Goal: Task Accomplishment & Management: Manage account settings

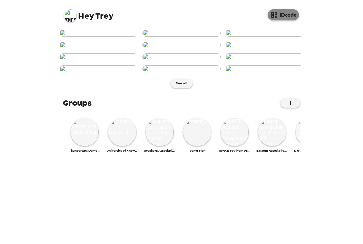
click at [278, 15] on icon "button" at bounding box center [275, 15] width 8 height 8
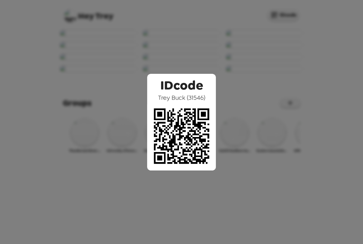
drag, startPoint x: 221, startPoint y: 55, endPoint x: 224, endPoint y: 53, distance: 3.4
click at [221, 54] on div "IDcode Trey Buck ( 31546 )" at bounding box center [181, 122] width 363 height 244
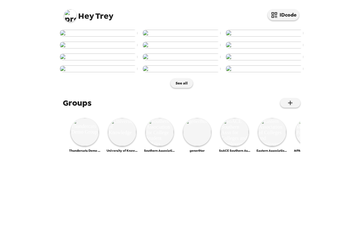
scroll to position [142, 0]
click at [182, 60] on img at bounding box center [182, 56] width 78 height 7
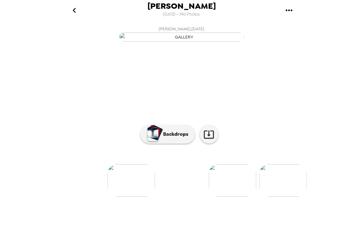
scroll to position [26, 0]
click at [182, 144] on button "Backdrops" at bounding box center [167, 134] width 55 height 19
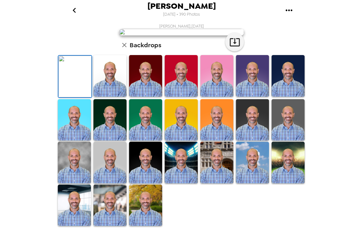
scroll to position [0, 0]
drag, startPoint x: 179, startPoint y: 14, endPoint x: 231, endPoint y: 20, distance: 52.3
click at [231, 20] on header "Trey Buck 9/11/2025 • 390 Photos" at bounding box center [182, 11] width 250 height 23
drag, startPoint x: 64, startPoint y: 7, endPoint x: 68, endPoint y: 8, distance: 4.5
click at [65, 7] on div "Trey Buck 9/11/2025 • 390 Photos" at bounding box center [182, 10] width 250 height 20
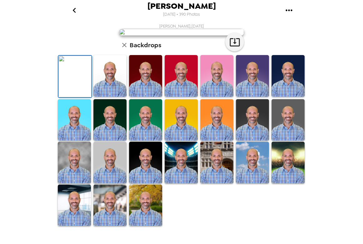
click at [74, 8] on icon "go back" at bounding box center [74, 10] width 10 height 10
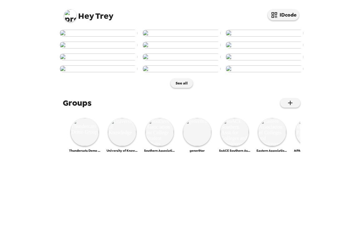
click at [68, 13] on img at bounding box center [70, 15] width 13 height 13
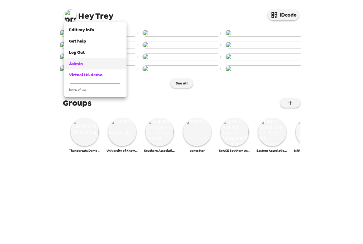
click at [90, 62] on div "Admin" at bounding box center [95, 64] width 53 height 6
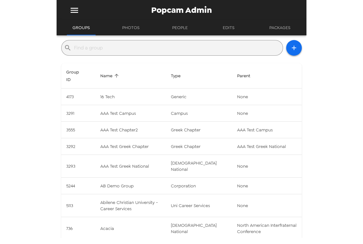
click at [130, 45] on input "text" at bounding box center [177, 48] width 206 height 10
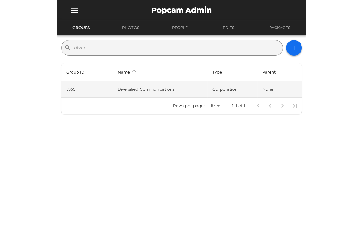
type input "diversi"
click at [156, 89] on td "Diversified Communications" at bounding box center [160, 89] width 95 height 17
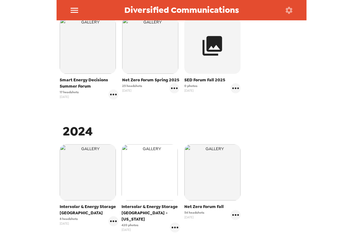
scroll to position [142, 0]
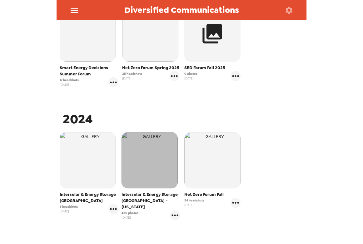
click at [149, 164] on img "button" at bounding box center [150, 160] width 56 height 56
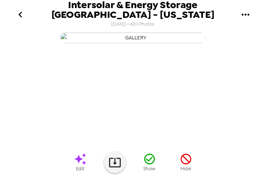
scroll to position [0, 941]
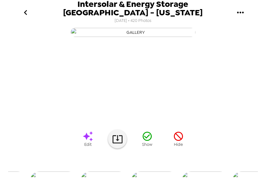
click at [25, 13] on icon "go back" at bounding box center [26, 13] width 10 height 10
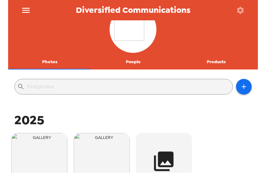
scroll to position [104, 0]
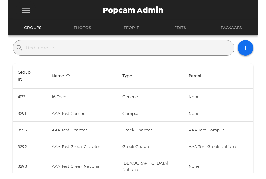
click at [27, 10] on icon "menu" at bounding box center [26, 10] width 8 height 5
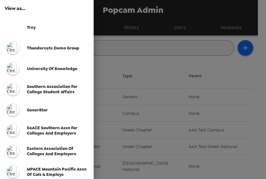
click at [50, 56] on div "Thundercats Demo Group" at bounding box center [47, 48] width 94 height 21
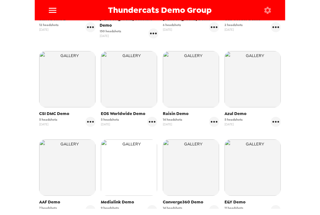
scroll to position [225, 0]
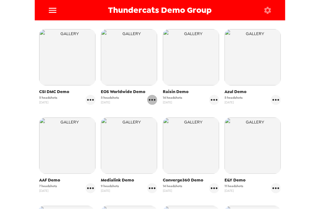
click at [153, 95] on icon "gallery menu" at bounding box center [152, 100] width 10 height 10
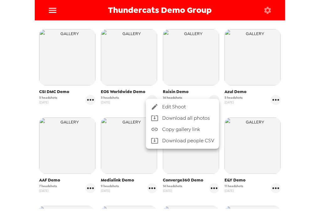
drag, startPoint x: 118, startPoint y: 97, endPoint x: 116, endPoint y: 92, distance: 5.3
click at [118, 96] on div at bounding box center [160, 107] width 320 height 215
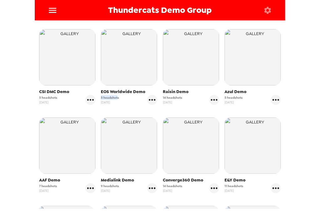
drag, startPoint x: 116, startPoint y: 91, endPoint x: 98, endPoint y: 92, distance: 18.8
click at [98, 92] on div "EOS Worldwide Demo 5 headshots 10/16/24" at bounding box center [129, 67] width 62 height 79
click at [102, 95] on span "5 headshots" at bounding box center [110, 97] width 18 height 5
click at [145, 103] on div "Skift Demo 2 12 headshots 11/26/24 Ron Brown Scholars Demo 150 headshots 11/26/…" at bounding box center [159, 207] width 247 height 548
click at [151, 95] on icon "gallery menu" at bounding box center [152, 100] width 10 height 10
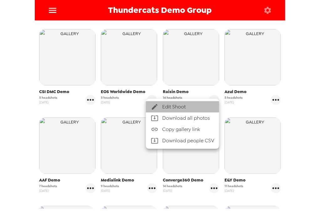
click at [193, 109] on span "Edit Shoot" at bounding box center [188, 107] width 52 height 8
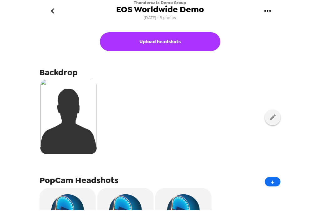
scroll to position [75, 0]
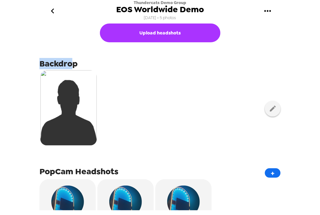
click at [71, 65] on span "Backdrop" at bounding box center [58, 63] width 38 height 11
click at [71, 64] on span "Backdrop" at bounding box center [58, 63] width 38 height 11
click at [269, 111] on icon "button" at bounding box center [273, 108] width 8 height 8
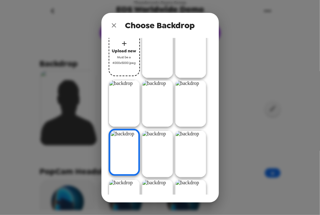
scroll to position [0, 0]
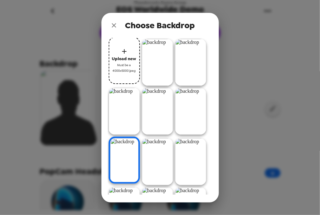
click at [114, 22] on icon "close" at bounding box center [114, 26] width 8 height 8
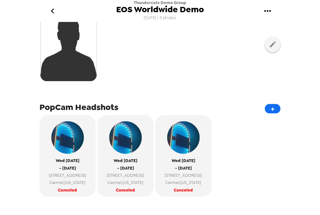
scroll to position [150, 0]
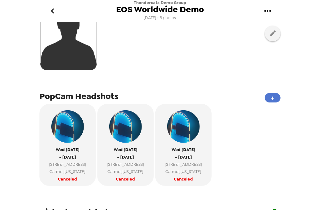
click at [268, 96] on button "+" at bounding box center [273, 97] width 16 height 9
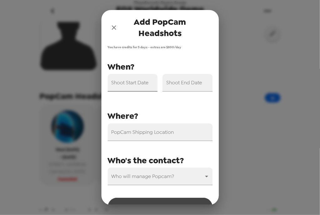
click at [129, 88] on input "Shoot Start Date" at bounding box center [133, 83] width 50 height 18
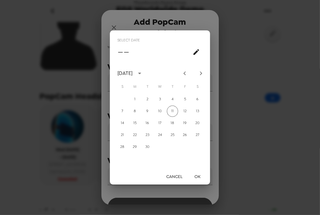
click at [176, 174] on button "Cancel" at bounding box center [174, 176] width 21 height 12
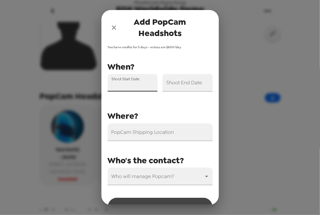
scroll to position [18, 0]
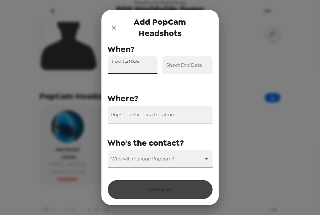
click at [134, 66] on input "Shoot Start Date" at bounding box center [133, 65] width 50 height 18
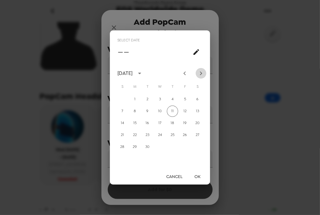
click at [199, 75] on icon "Next month" at bounding box center [201, 73] width 8 height 8
click at [184, 148] on button "31" at bounding box center [184, 146] width 11 height 11
type input "10/31/2025"
click at [195, 177] on button "OK" at bounding box center [197, 176] width 20 height 12
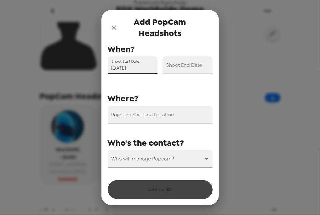
click at [193, 69] on input "Shoot End Date" at bounding box center [187, 65] width 50 height 18
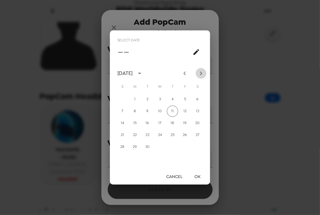
click at [200, 72] on icon "Next month" at bounding box center [201, 73] width 8 height 8
click at [201, 71] on icon "Next month" at bounding box center [201, 73] width 8 height 8
click at [198, 98] on button "1" at bounding box center [197, 99] width 11 height 11
type input "11/01/2025"
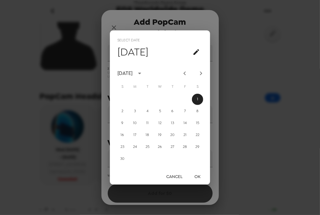
click at [199, 176] on button "OK" at bounding box center [197, 176] width 20 height 12
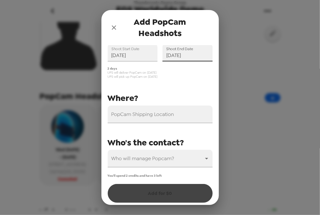
scroll to position [29, 0]
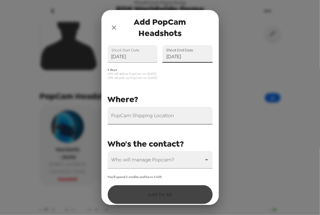
click at [159, 117] on input "PopCam Shipping Location" at bounding box center [160, 116] width 105 height 18
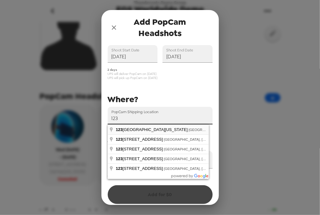
type input "123 West Louisiana Street, Indianapolis, IN, USA"
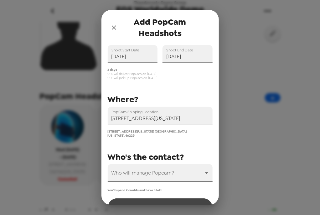
click at [152, 170] on body "Thundercats Demo Group EOS Worldwide Demo 10/16/24 • 5 photos Upload headshots …" at bounding box center [160, 107] width 320 height 215
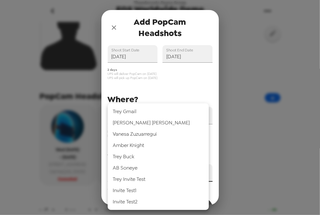
click at [149, 159] on li "Trey Buck" at bounding box center [158, 156] width 101 height 11
type input "31546"
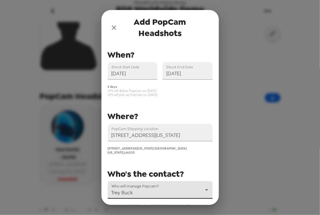
scroll to position [0, 0]
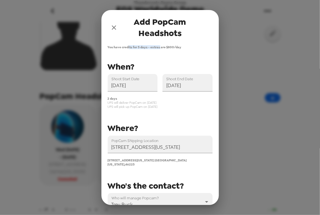
drag, startPoint x: 129, startPoint y: 47, endPoint x: 160, endPoint y: 50, distance: 30.8
click at [160, 50] on div "You have credits for 5 days - extras are $ 800 /day PopCam Shipping Location 12…" at bounding box center [159, 125] width 117 height 160
drag, startPoint x: 160, startPoint y: 49, endPoint x: 165, endPoint y: 48, distance: 4.1
click at [161, 49] on span "You have credits for 5 days - extras are $ 800 /day" at bounding box center [160, 47] width 105 height 4
drag, startPoint x: 167, startPoint y: 47, endPoint x: 181, endPoint y: 48, distance: 14.4
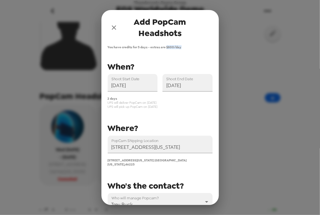
click at [181, 48] on span "You have credits for 5 days - extras are $ 800 /day" at bounding box center [160, 47] width 105 height 4
drag, startPoint x: 128, startPoint y: 48, endPoint x: 143, endPoint y: 48, distance: 15.0
click at [151, 49] on span "You have credits for 5 days - extras are $ 800 /day" at bounding box center [160, 47] width 105 height 4
click at [140, 45] on span "You have credits for 5 days - extras are $ 800 /day" at bounding box center [160, 47] width 105 height 4
click at [134, 50] on div "You have credits for 5 days - extras are $ 800 /day PopCam Shipping Location 12…" at bounding box center [159, 125] width 117 height 160
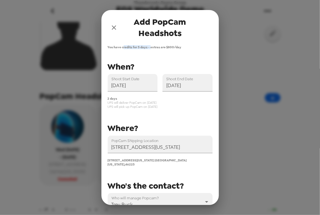
drag, startPoint x: 131, startPoint y: 104, endPoint x: 165, endPoint y: 103, distance: 34.1
click at [165, 103] on span "UPS will deliver PopCam on 10/30/25" at bounding box center [160, 102] width 105 height 4
drag, startPoint x: 133, startPoint y: 107, endPoint x: 155, endPoint y: 109, distance: 22.3
click at [155, 109] on div "PopCam Shipping Location 123 West Louisiana Street, Indianapolis, IN, USA 123 W…" at bounding box center [158, 140] width 110 height 160
click at [155, 107] on span "UPS will pick up PopCam on 11/2/25" at bounding box center [160, 106] width 105 height 4
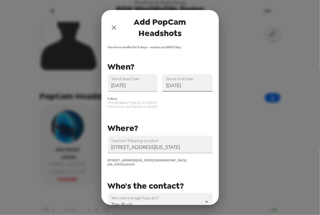
click at [189, 89] on input "11/01/2025" at bounding box center [187, 83] width 50 height 18
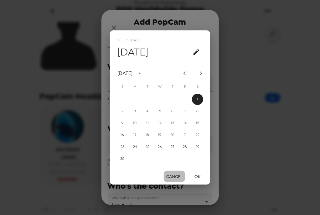
click at [178, 178] on button "Cancel" at bounding box center [174, 176] width 21 height 12
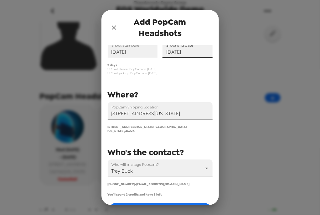
scroll to position [53, 0]
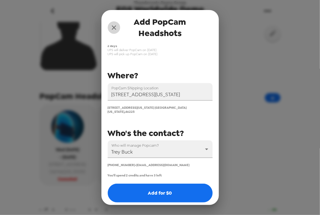
click at [114, 25] on icon "close" at bounding box center [114, 28] width 8 height 8
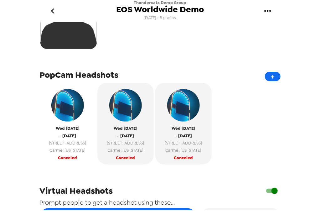
scroll to position [200, 0]
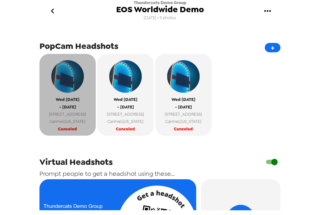
click at [75, 125] on span "Canceled" at bounding box center [67, 128] width 19 height 7
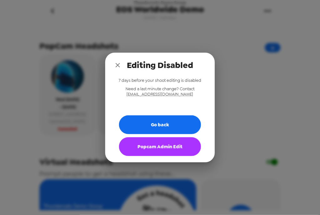
click at [118, 65] on icon "close" at bounding box center [117, 65] width 4 height 4
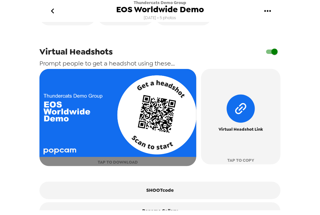
scroll to position [327, 0]
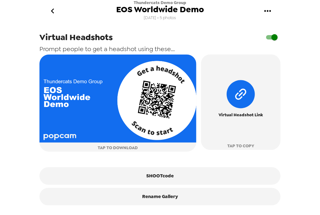
click at [53, 9] on icon "go back" at bounding box center [53, 11] width 10 height 10
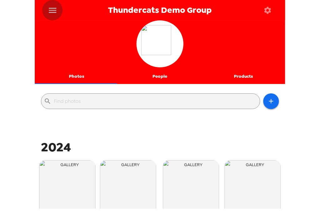
click at [52, 9] on icon "menu" at bounding box center [53, 10] width 10 height 10
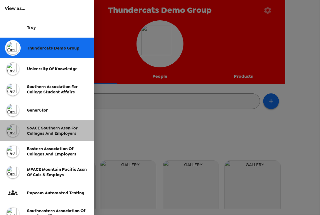
click at [49, 132] on span "SoACE Southern Assn for Colleges and Employers" at bounding box center [52, 130] width 51 height 11
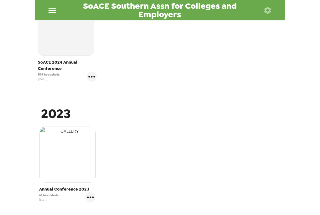
scroll to position [191, 0]
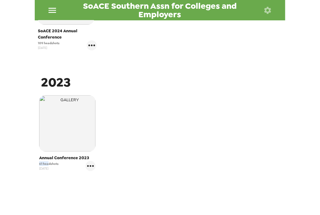
click at [29, 164] on div "SoACE Southern Assn for Colleges and Employers Photos People Products ​ 2024 So…" at bounding box center [160, 107] width 320 height 215
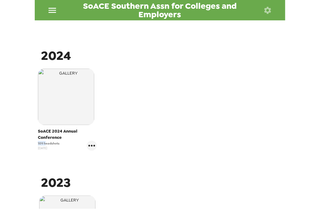
drag, startPoint x: 31, startPoint y: 144, endPoint x: 31, endPoint y: 148, distance: 3.8
click at [29, 143] on div "SoACE Southern Assn for Colleges and Employers Photos People Products ​ 2024 So…" at bounding box center [160, 107] width 320 height 215
click at [50, 141] on span "109 headshots" at bounding box center [49, 143] width 22 height 5
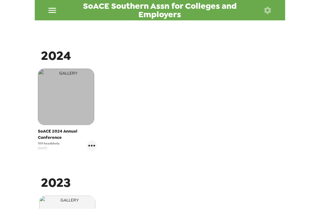
click at [80, 102] on img "button" at bounding box center [66, 96] width 56 height 56
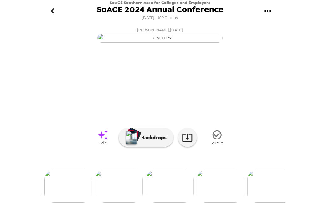
click at [110, 192] on img at bounding box center [119, 186] width 48 height 33
click at [215, 202] on img at bounding box center [211, 186] width 48 height 33
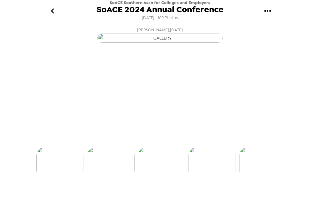
scroll to position [0, 810]
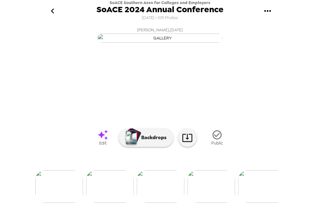
click at [121, 185] on img at bounding box center [110, 186] width 48 height 33
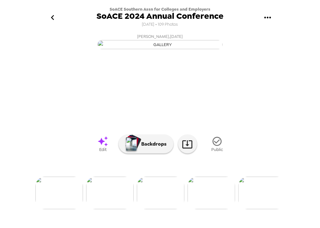
scroll to position [0, 759]
